Goal: Information Seeking & Learning: Learn about a topic

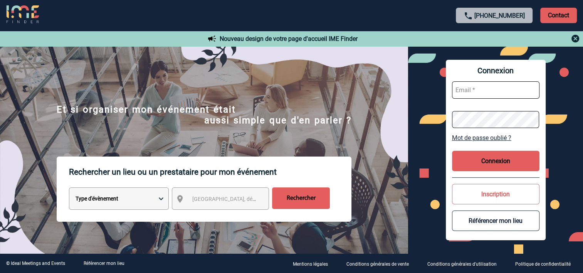
click at [149, 196] on select "Type d'évènement Séminaire avec nuitée Réunion Repas de groupe Team Building & …" at bounding box center [119, 198] width 100 height 22
click at [69, 189] on select "Type d'évènement Séminaire avec nuitée Réunion Repas de groupe Team Building & …" at bounding box center [119, 198] width 100 height 22
click at [125, 203] on select "Type d'évènement Séminaire avec nuitée Réunion Repas de groupe Team Building & …" at bounding box center [119, 198] width 100 height 22
select select "5"
click at [69, 189] on select "Type d'évènement Séminaire avec nuitée Réunion Repas de groupe Team Building & …" at bounding box center [119, 198] width 100 height 22
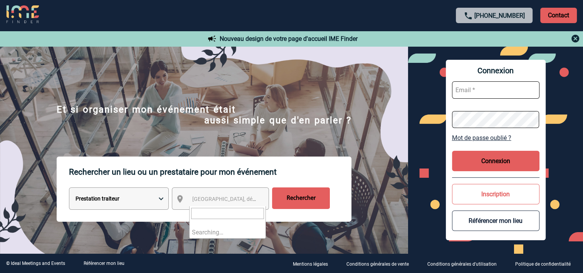
click at [225, 202] on span "Ville, département, région..." at bounding box center [245, 199] width 107 height 6
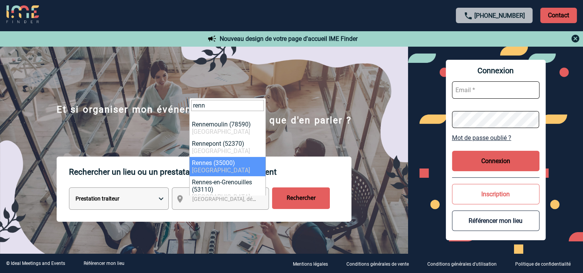
type input "renn"
select select "2210"
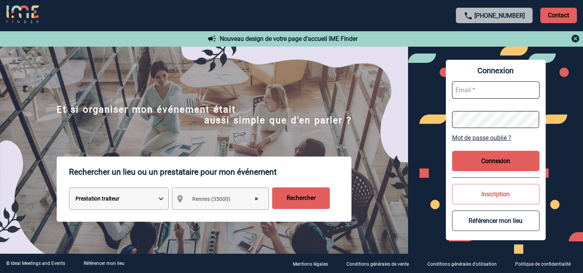
click at [291, 196] on input "Rechercher" at bounding box center [301, 198] width 58 height 22
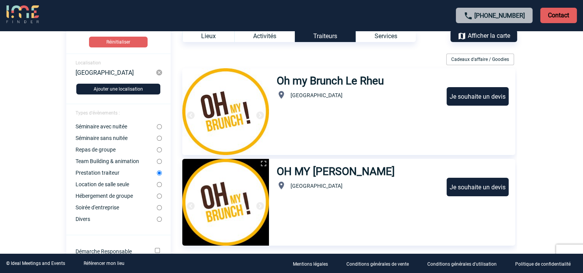
scroll to position [44, 0]
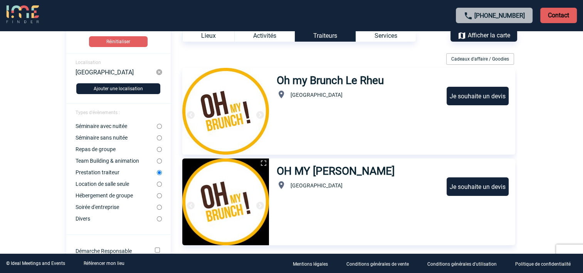
click at [310, 82] on h3 "Oh my Brunch Le Rheu" at bounding box center [331, 80] width 108 height 13
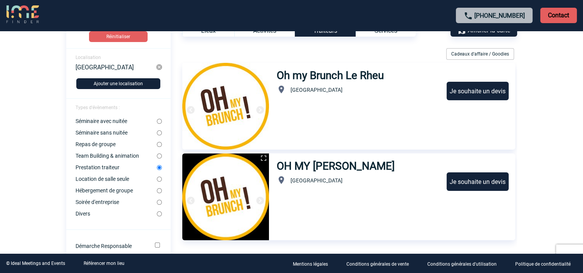
scroll to position [0, 0]
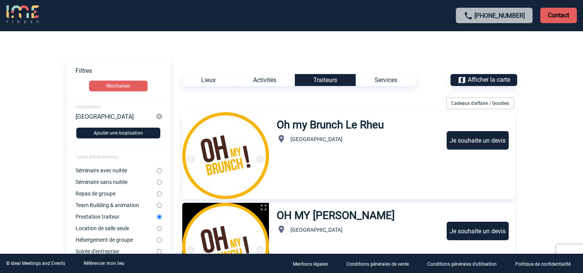
click at [495, 78] on span "Afficher la carte" at bounding box center [489, 79] width 42 height 7
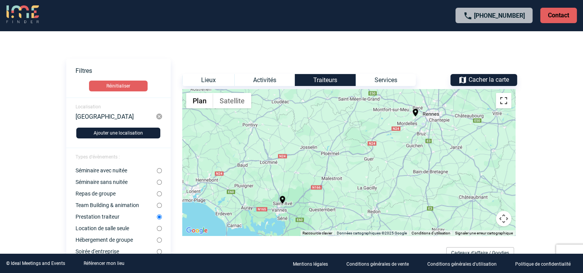
click at [503, 100] on button "Passer en plein écran" at bounding box center [503, 100] width 15 height 15
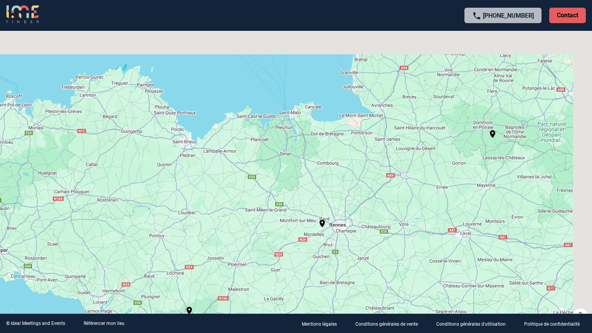
drag, startPoint x: 475, startPoint y: 117, endPoint x: 403, endPoint y: 265, distance: 164.4
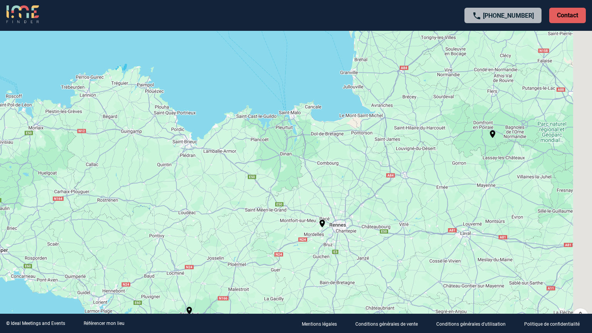
click at [403, 265] on div "Pour activer le glissement avec le clavier, appuyez sur Alt+Entrée. Une fois ce…" at bounding box center [296, 166] width 592 height 333
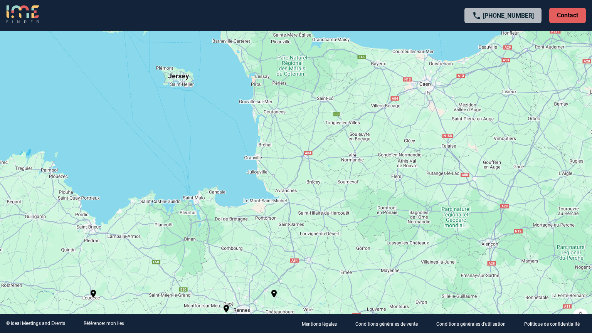
drag, startPoint x: 468, startPoint y: 232, endPoint x: 465, endPoint y: 201, distance: 30.6
click at [465, 201] on div "Pour activer le glissement avec le clavier, appuyez sur Alt+Entrée. Une fois ce…" at bounding box center [296, 166] width 592 height 333
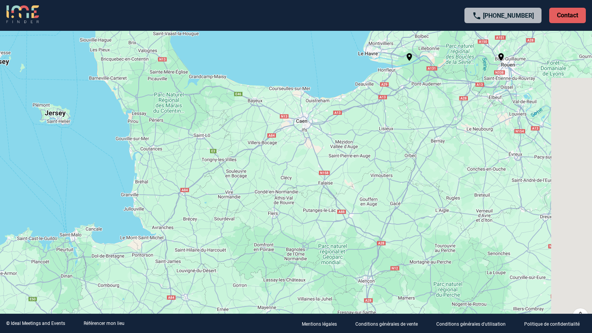
drag, startPoint x: 465, startPoint y: 201, endPoint x: 310, endPoint y: 259, distance: 165.3
click at [310, 259] on div "Pour activer le glissement avec le clavier, appuyez sur Alt+Entrée. Une fois ce…" at bounding box center [296, 166] width 592 height 333
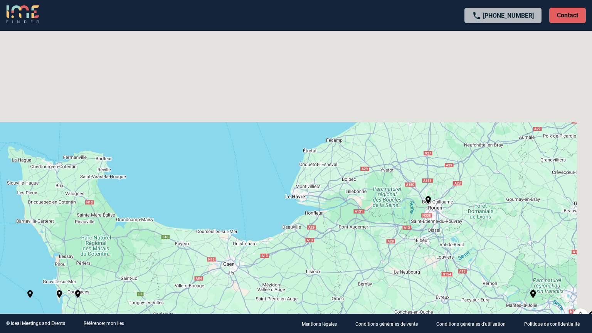
drag, startPoint x: 431, startPoint y: 137, endPoint x: 308, endPoint y: 291, distance: 197.6
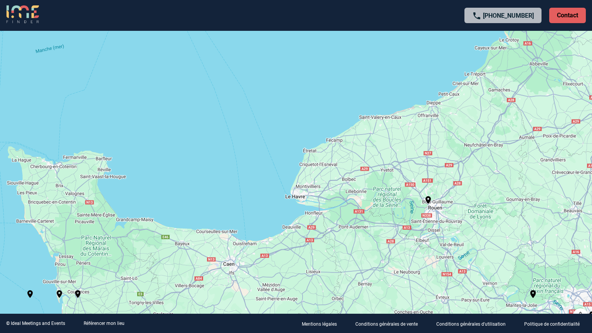
click at [308, 272] on div "Pour activer le glissement avec le clavier, appuyez sur Alt+Entrée. Une fois ce…" at bounding box center [296, 166] width 592 height 333
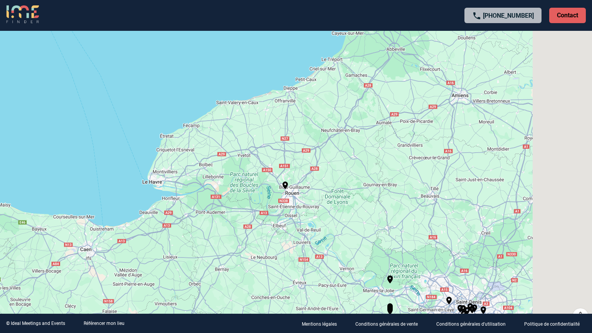
drag, startPoint x: 416, startPoint y: 241, endPoint x: 267, endPoint y: 227, distance: 149.7
click at [267, 227] on div "Pour activer le glissement avec le clavier, appuyez sur Alt+Entrée. Une fois ce…" at bounding box center [296, 166] width 592 height 333
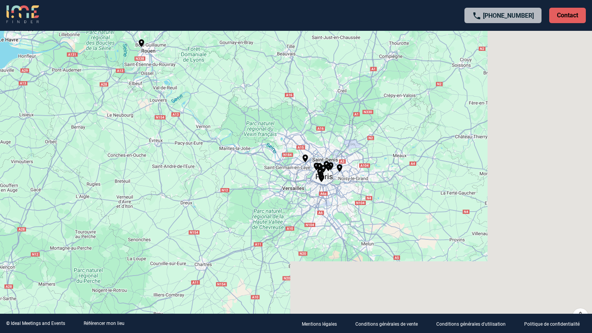
drag, startPoint x: 383, startPoint y: 250, endPoint x: 243, endPoint y: 104, distance: 201.9
click at [243, 104] on div "Pour activer le glissement avec le clavier, appuyez sur Alt+Entrée. Une fois ce…" at bounding box center [296, 166] width 592 height 333
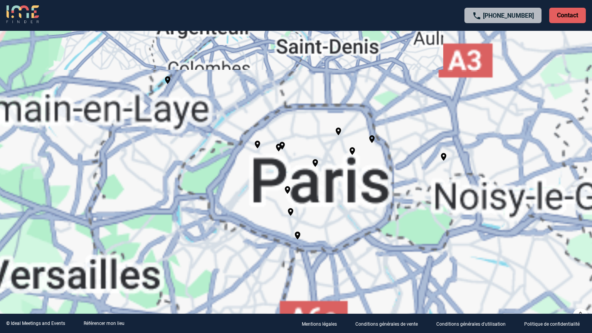
drag, startPoint x: 359, startPoint y: 206, endPoint x: 359, endPoint y: 109, distance: 96.7
click at [359, 109] on div "Pour activer le glissement avec le clavier, appuyez sur Alt+Entrée. Une fois ce…" at bounding box center [296, 166] width 592 height 333
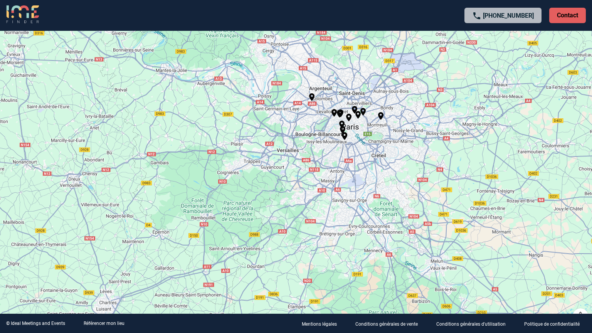
click at [581, 15] on button "Passer en plein écran" at bounding box center [579, 11] width 15 height 15
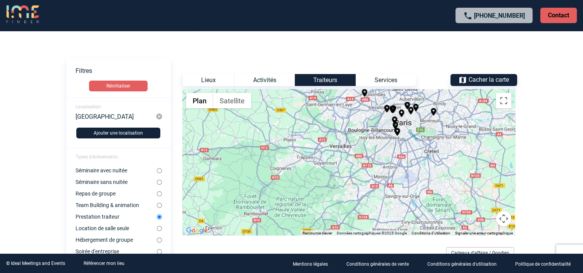
click at [349, 154] on div "Pour activer le glissement avec le clavier, appuyez sur Alt+Entrée. Une fois ce…" at bounding box center [348, 162] width 333 height 146
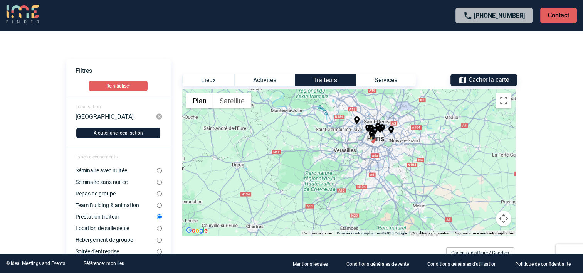
drag, startPoint x: 337, startPoint y: 157, endPoint x: 372, endPoint y: 138, distance: 39.8
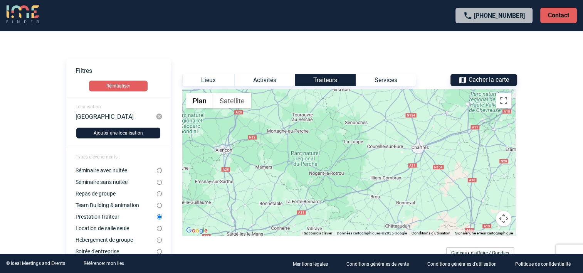
drag, startPoint x: 281, startPoint y: 148, endPoint x: 469, endPoint y: 72, distance: 202.9
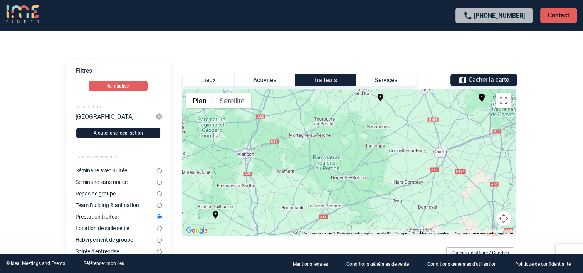
drag, startPoint x: 364, startPoint y: 149, endPoint x: 388, endPoint y: 30, distance: 121.7
click at [388, 30] on body "[PHONE_NUMBER] Contact Contact Voir les filtres Filtres Réinitialiser Localisat…" at bounding box center [291, 136] width 583 height 273
click at [388, 30] on div "[PHONE_NUMBER] Contact" at bounding box center [291, 15] width 583 height 31
click at [212, 75] on div "Lieux" at bounding box center [208, 80] width 52 height 12
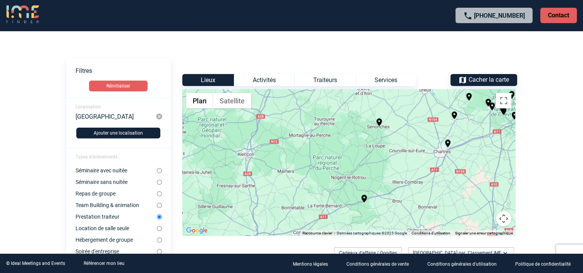
click at [477, 79] on span "Cacher la carte" at bounding box center [488, 79] width 40 height 7
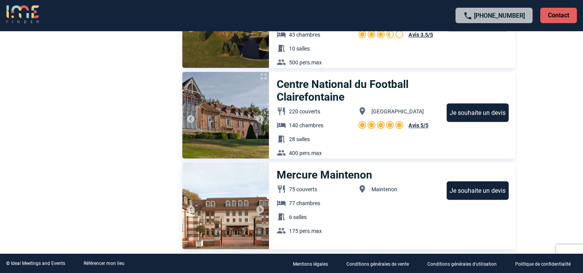
scroll to position [584, 0]
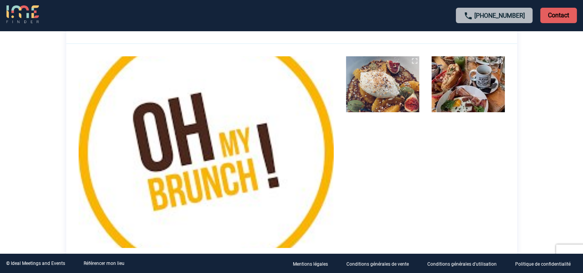
scroll to position [113, 0]
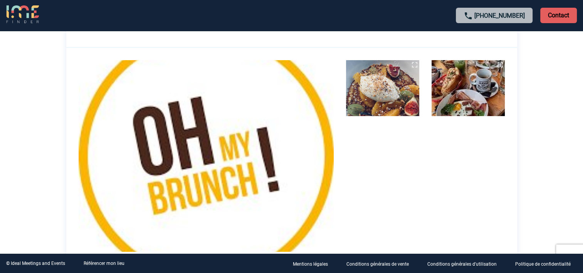
click at [380, 89] on img at bounding box center [382, 88] width 73 height 56
click at [416, 63] on img at bounding box center [414, 64] width 9 height 9
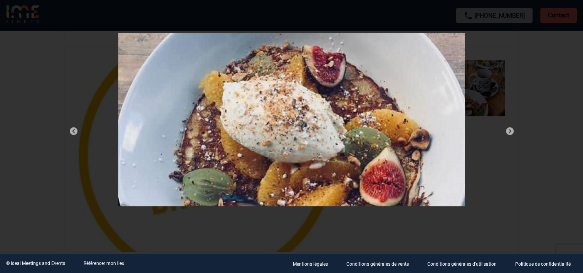
click at [507, 131] on img at bounding box center [509, 130] width 9 height 9
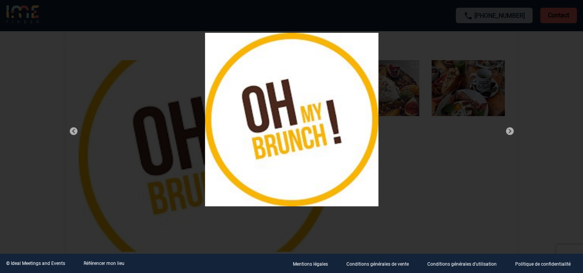
click at [507, 131] on img at bounding box center [509, 130] width 9 height 9
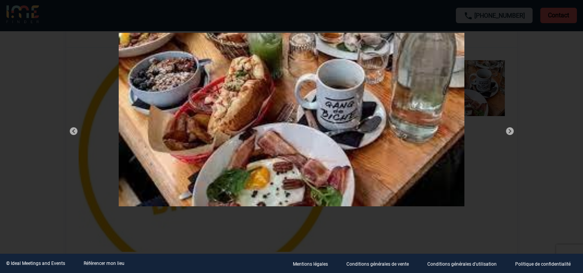
click at [507, 131] on img at bounding box center [509, 130] width 9 height 9
